Goal: Task Accomplishment & Management: Use online tool/utility

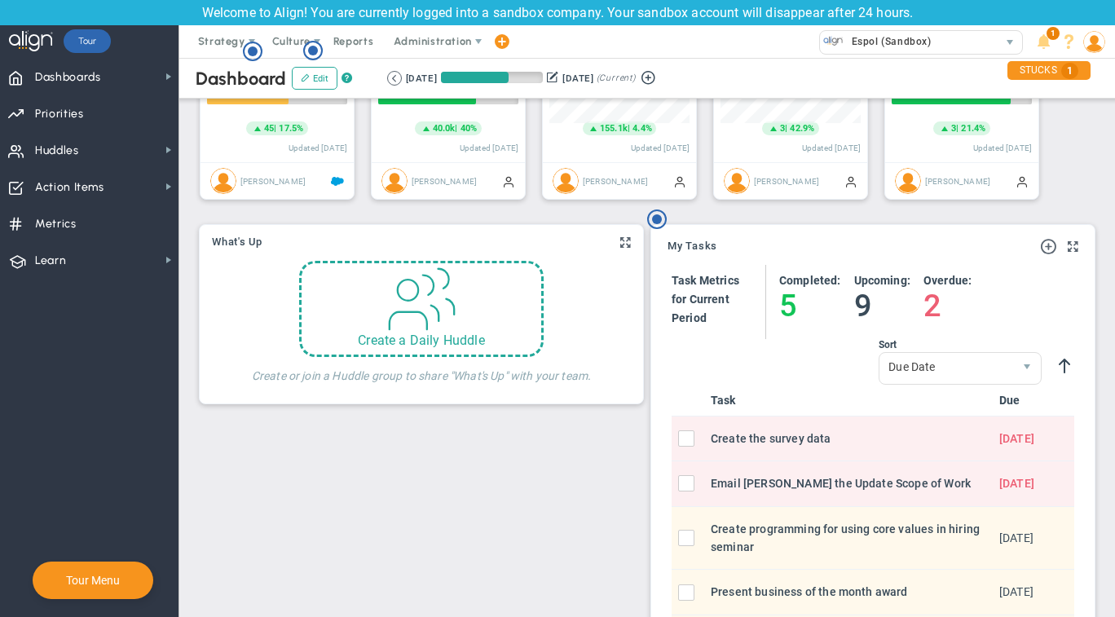
click at [475, 414] on div "Critical Numbers for Leadership 116330 Critical Numbers for Leadership Critical…" at bounding box center [647, 576] width 903 height 1816
click at [469, 367] on h4 "Create or join a Huddle group to share "What's Up" with your team." at bounding box center [422, 370] width 340 height 26
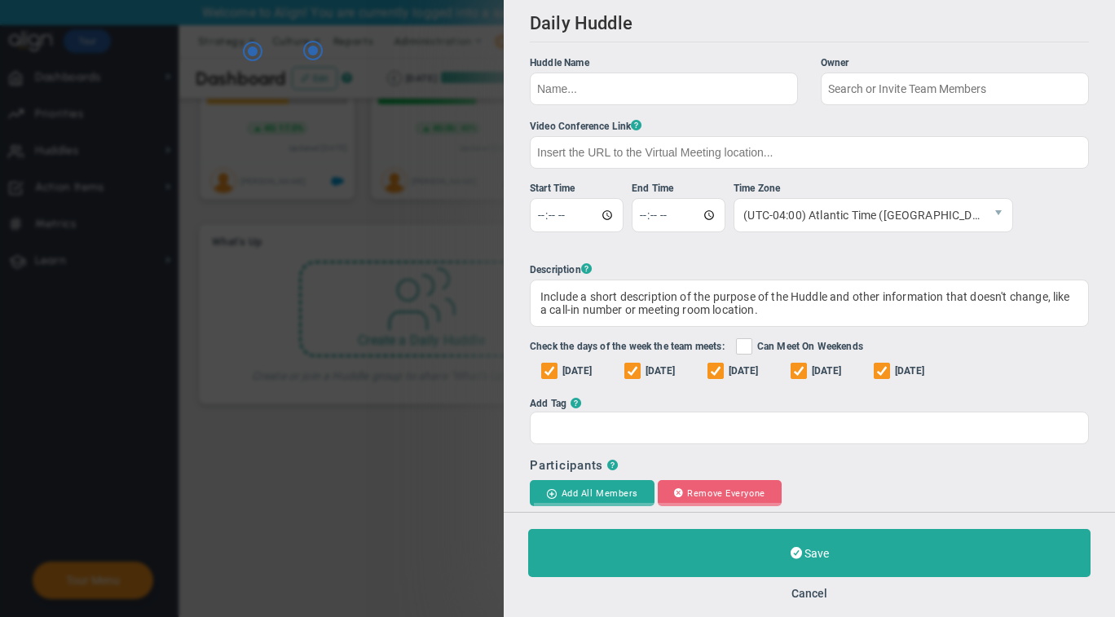
type input "[PERSON_NAME]"
click at [816, 583] on div "Save Cancel" at bounding box center [809, 564] width 611 height 105
click at [816, 592] on button "Cancel" at bounding box center [809, 593] width 36 height 13
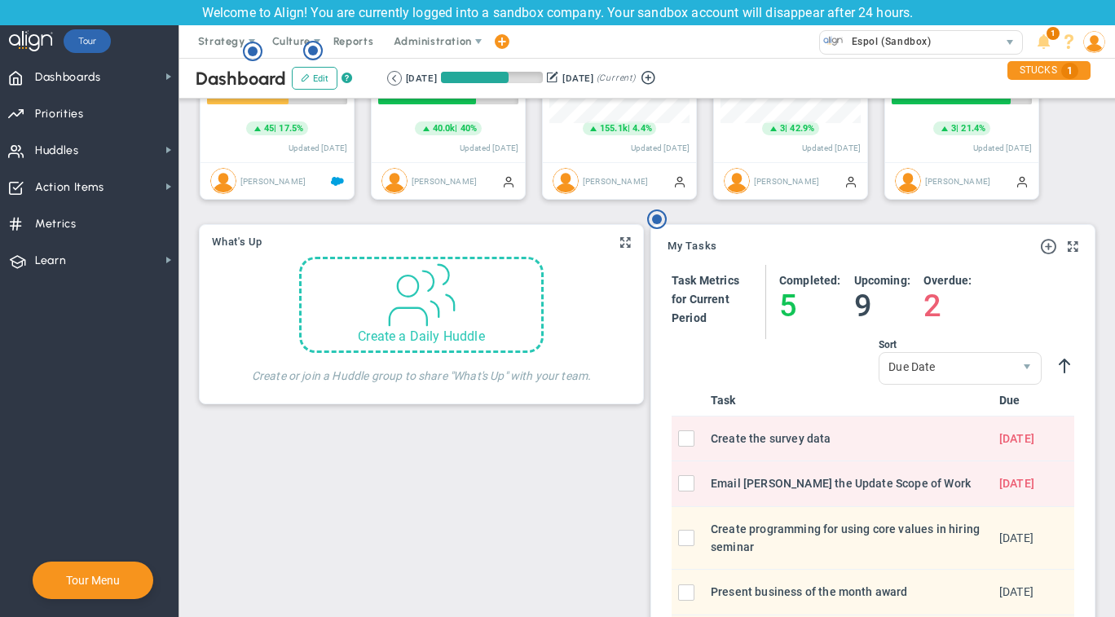
click at [462, 316] on div "Create a Daily Huddle" at bounding box center [421, 305] width 244 height 96
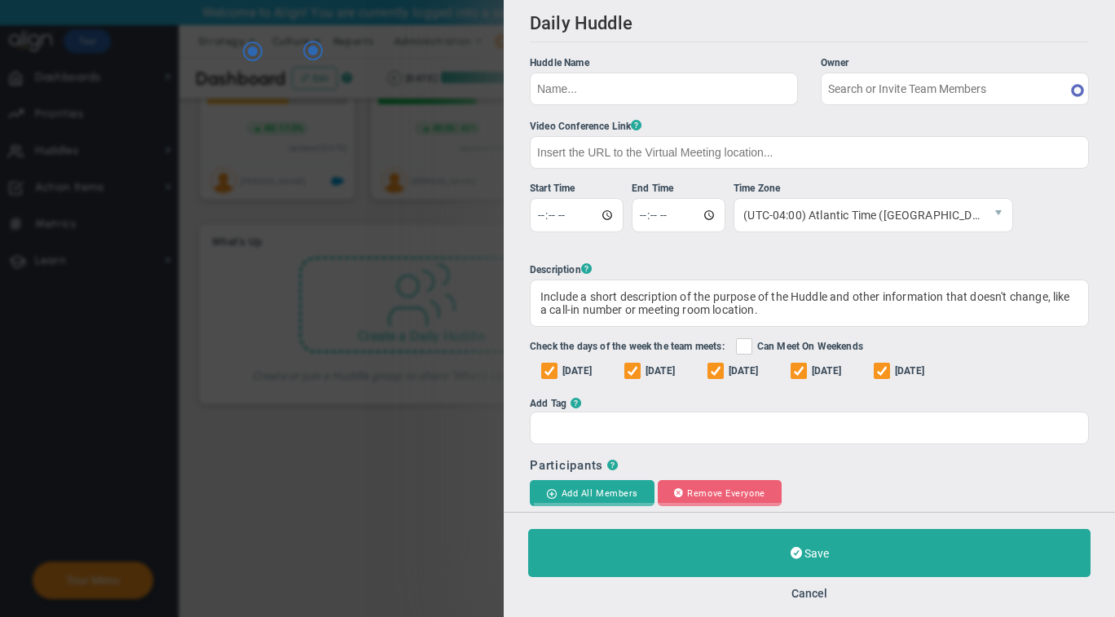
type input "[PERSON_NAME]"
click at [432, 420] on div "Daily Huddle Clone Huddle Huddle Name Owner [PERSON_NAME] The Huddle Owner must…" at bounding box center [557, 308] width 1115 height 617
click at [788, 583] on div "Save Cancel" at bounding box center [809, 564] width 611 height 105
click at [813, 610] on div "Save Cancel" at bounding box center [809, 564] width 611 height 105
click at [814, 589] on button "Cancel" at bounding box center [809, 593] width 36 height 13
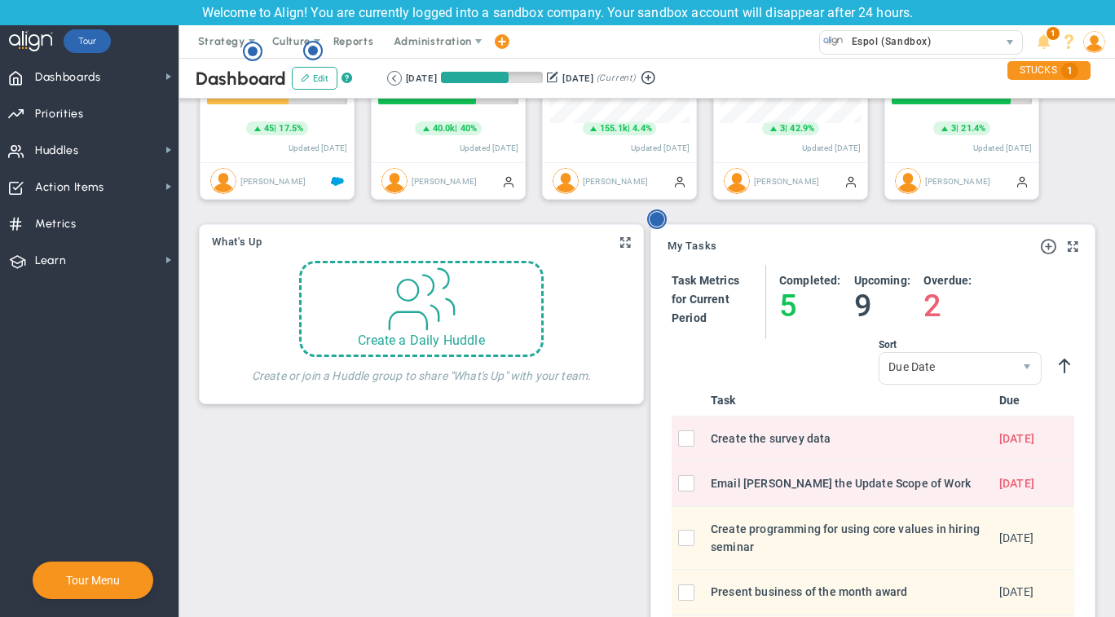
click at [656, 221] on g "Hotspot (open by clicking or pressing space/enter)" at bounding box center [657, 219] width 18 height 18
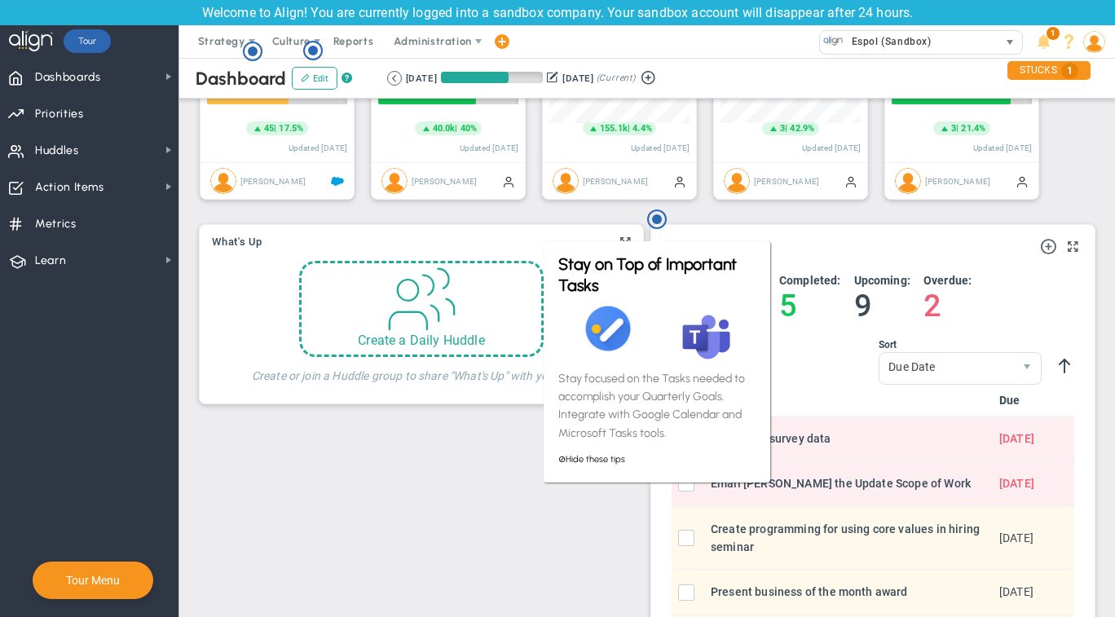
click at [898, 55] on span "Espol (Sandbox) 33610" at bounding box center [921, 41] width 220 height 33
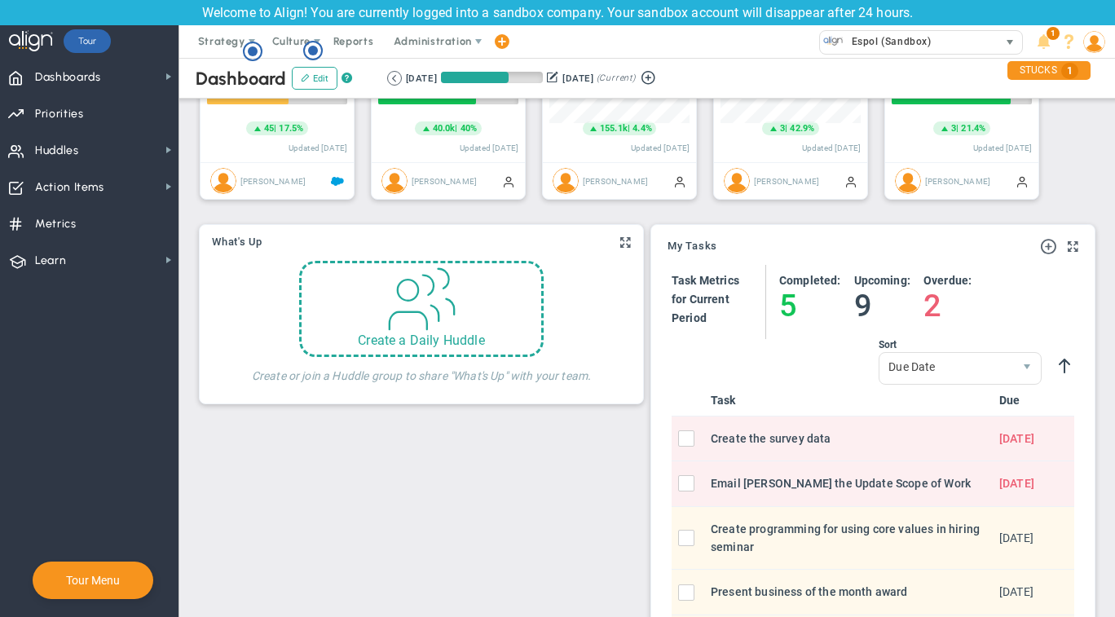
click at [889, 49] on span "Espol (Sandbox)" at bounding box center [887, 41] width 88 height 21
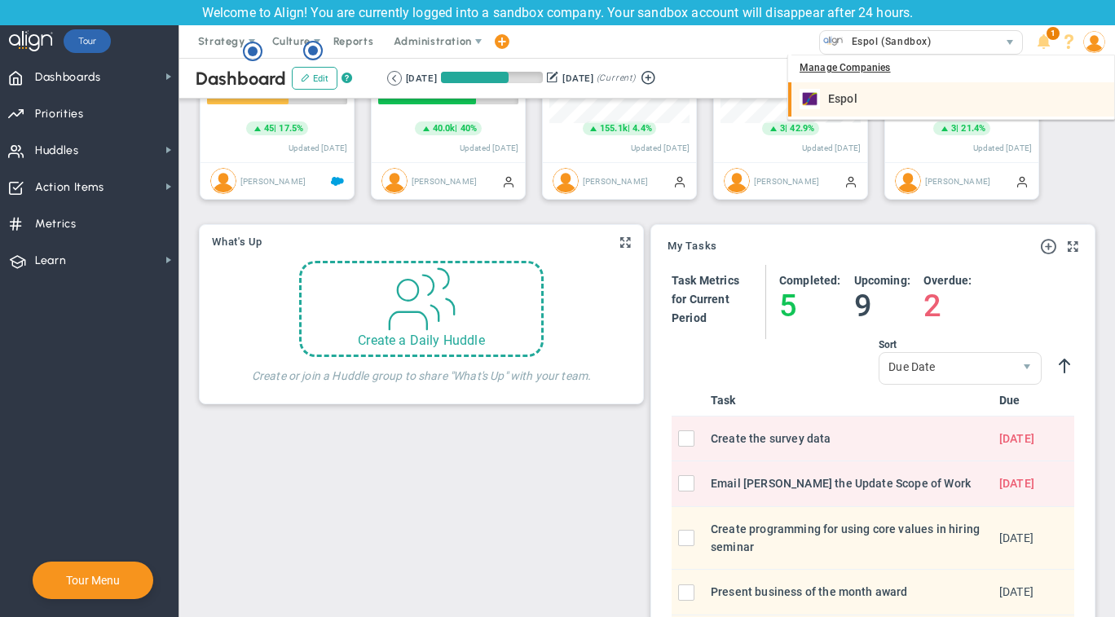
click at [823, 115] on li "Espol" at bounding box center [951, 99] width 326 height 34
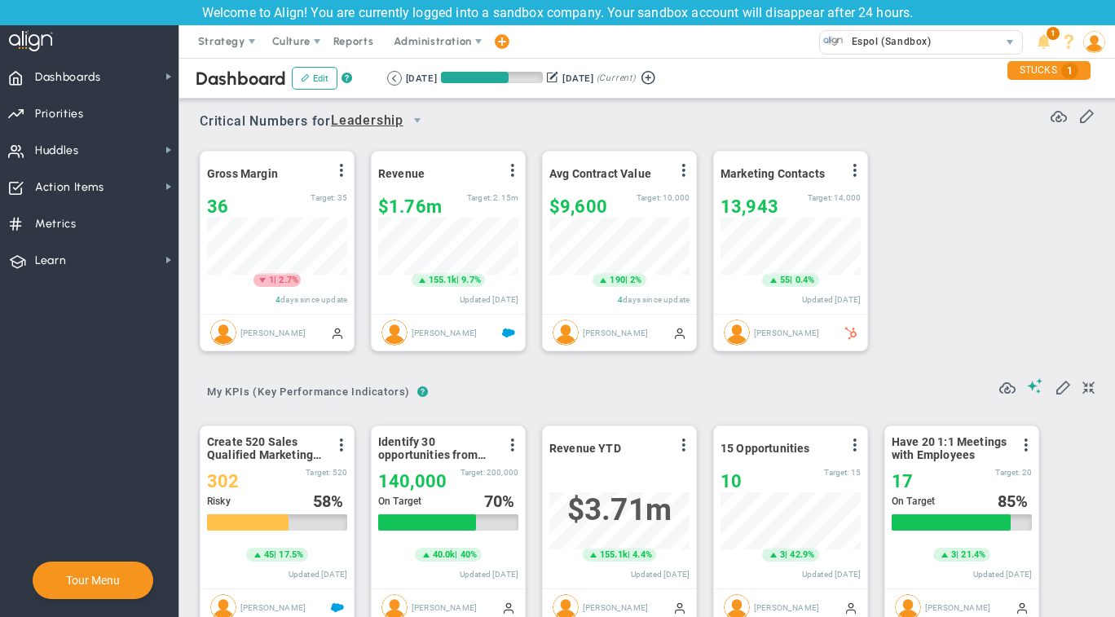
scroll to position [57, 140]
click at [887, 34] on span "Espol (Sandbox)" at bounding box center [887, 41] width 88 height 21
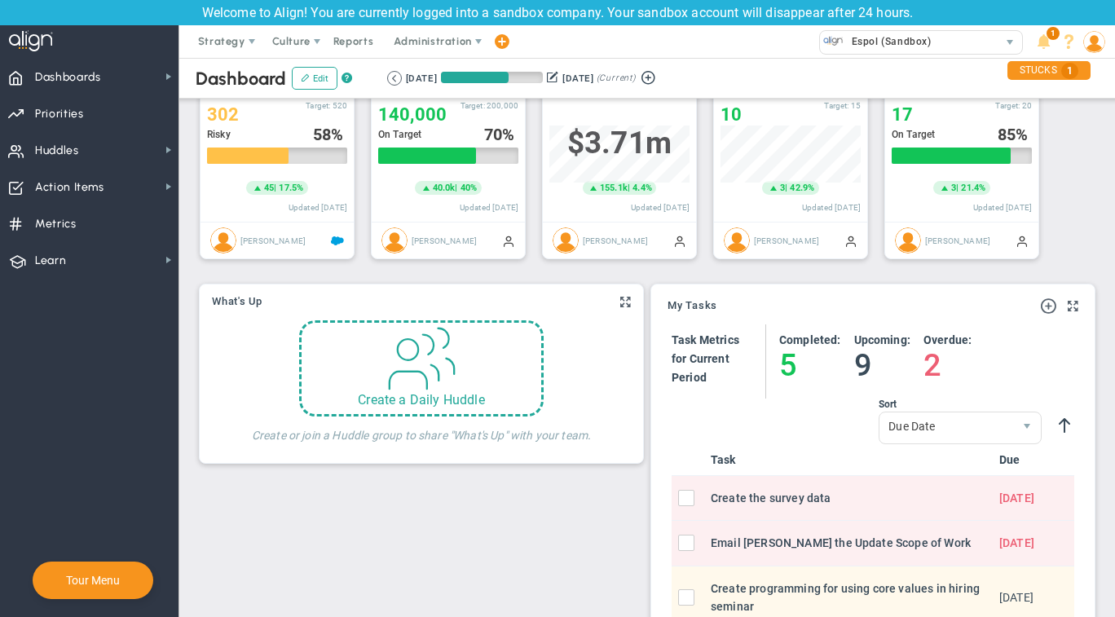
scroll to position [136, 0]
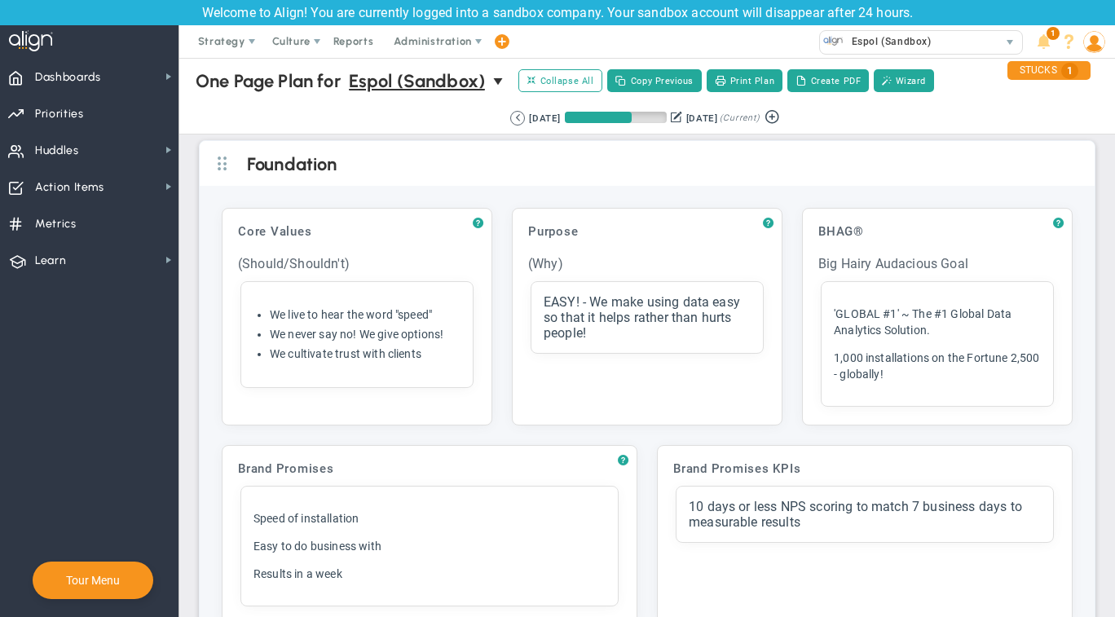
click at [894, 47] on span "Espol (Sandbox)" at bounding box center [887, 41] width 88 height 21
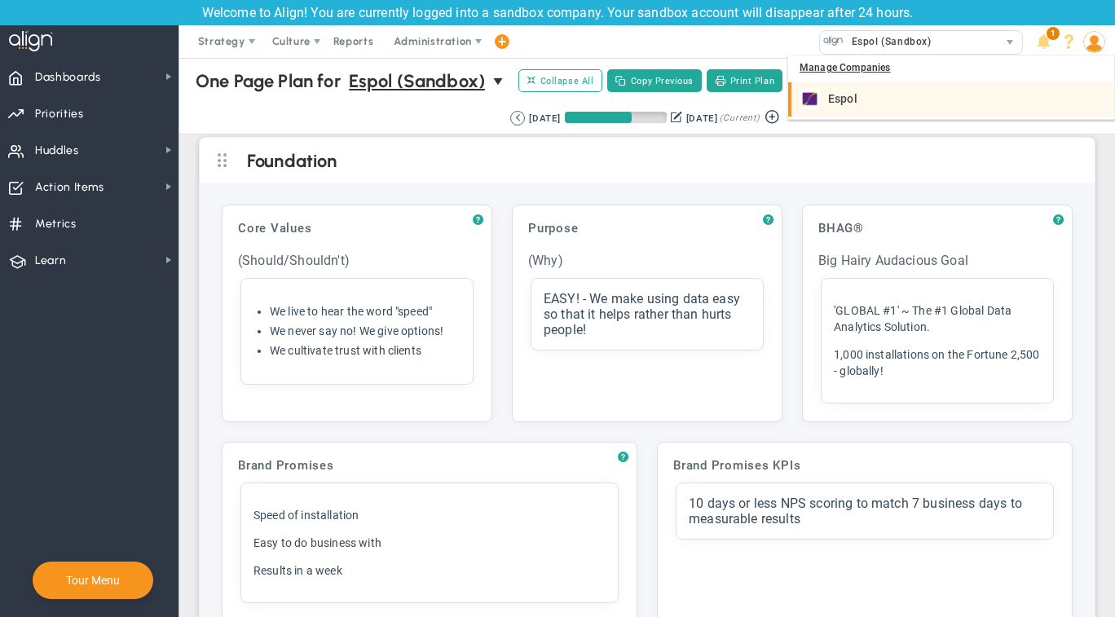
click at [863, 104] on div "Espol" at bounding box center [952, 99] width 306 height 20
